Goal: Information Seeking & Learning: Learn about a topic

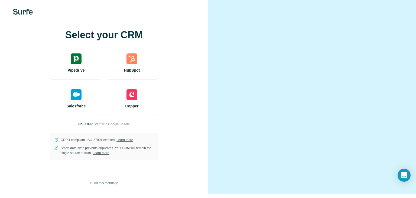
scroll to position [5, 0]
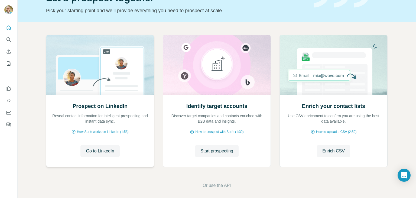
scroll to position [33, 0]
click at [99, 152] on span "Go to LinkedIn" at bounding box center [100, 151] width 28 height 7
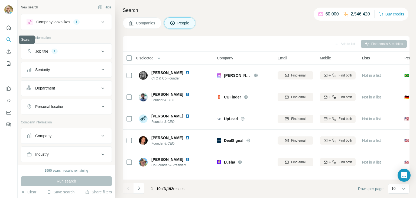
click at [8, 40] on icon "Search" at bounding box center [8, 39] width 5 height 5
click at [9, 40] on icon "Search" at bounding box center [8, 39] width 5 height 5
click at [7, 28] on icon "Quick start" at bounding box center [8, 27] width 5 height 5
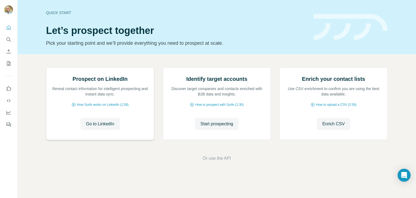
scroll to position [36, 0]
click at [8, 41] on icon "Search" at bounding box center [8, 39] width 5 height 5
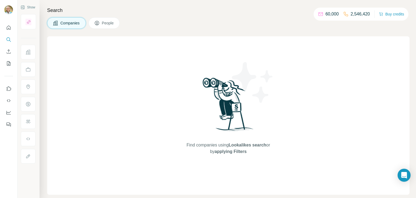
click at [74, 24] on span "Companies" at bounding box center [70, 22] width 20 height 5
click at [103, 23] on span "People" at bounding box center [108, 22] width 12 height 5
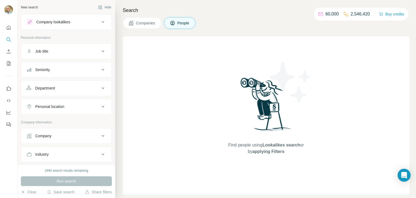
click at [71, 7] on div "New search Hide" at bounding box center [66, 7] width 91 height 8
click at [8, 89] on icon "Use Surfe on LinkedIn" at bounding box center [8, 88] width 5 height 5
